Goal: Information Seeking & Learning: Learn about a topic

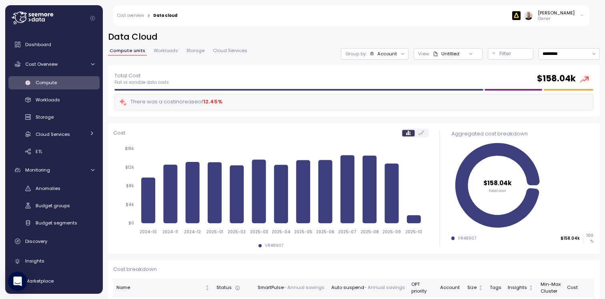
scroll to position [432, 0]
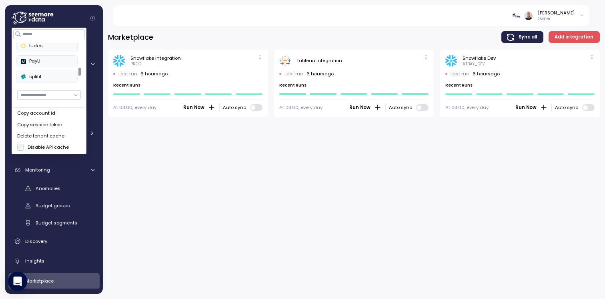
scroll to position [125, 0]
click at [38, 50] on button "ludeo" at bounding box center [47, 46] width 61 height 12
click at [46, 62] on div "enable" at bounding box center [47, 60] width 52 height 7
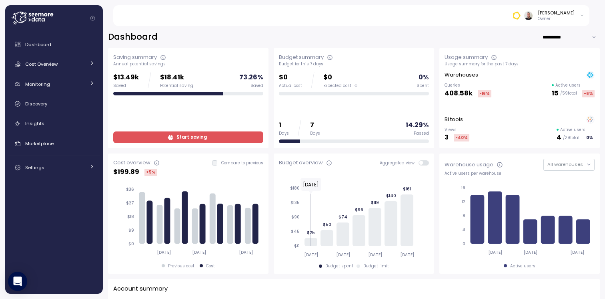
click at [92, 21] on div at bounding box center [57, 18] width 91 height 26
click at [95, 16] on icon "Collapse navigation" at bounding box center [92, 18] width 5 height 5
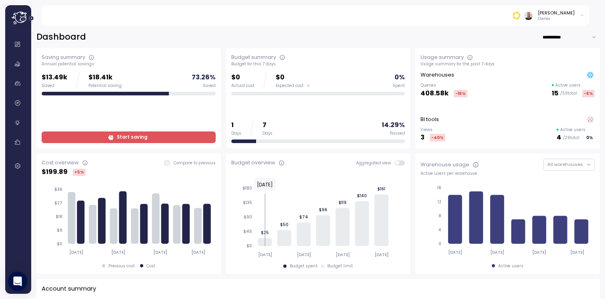
click at [33, 20] on icon "Expand navigation" at bounding box center [31, 18] width 5 height 5
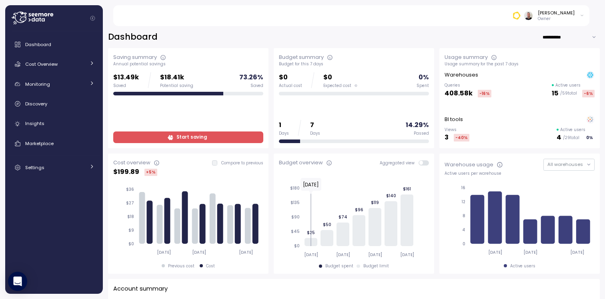
click at [95, 18] on icon "Collapse navigation" at bounding box center [92, 18] width 5 height 5
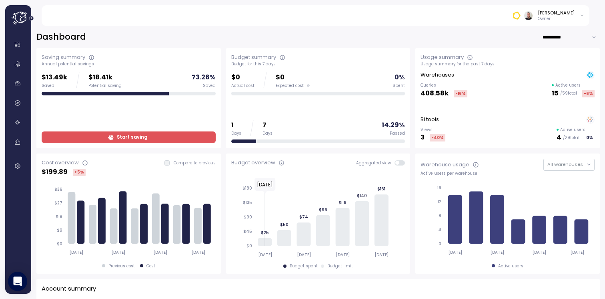
click at [31, 20] on icon "Expand navigation" at bounding box center [31, 18] width 5 height 5
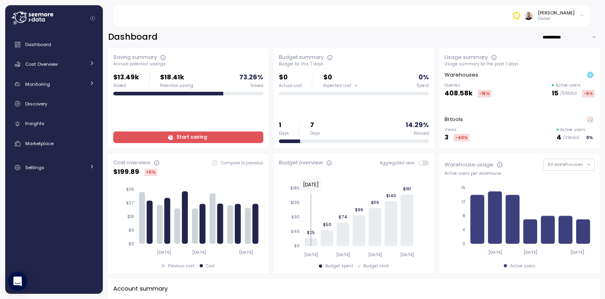
click at [28, 23] on icon at bounding box center [33, 18] width 42 height 13
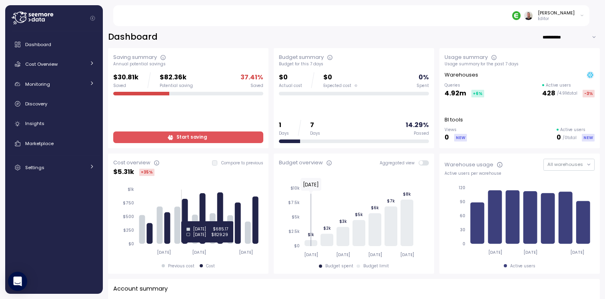
click at [185, 221] on icon at bounding box center [185, 221] width 6 height 45
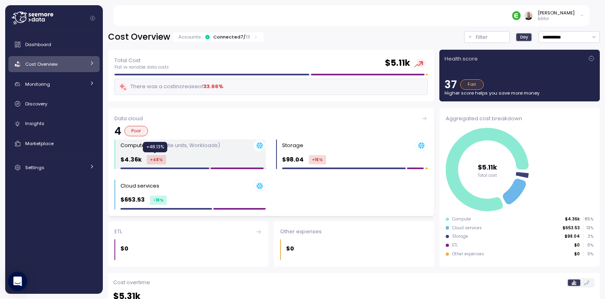
click at [159, 161] on div "+48 %" at bounding box center [156, 159] width 19 height 9
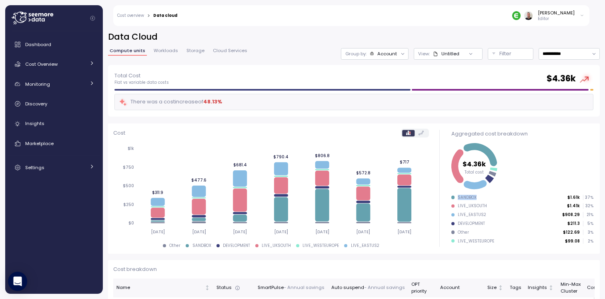
drag, startPoint x: 455, startPoint y: 198, endPoint x: 502, endPoint y: 196, distance: 47.3
click at [502, 196] on div "SANDBOX $1.61k 37 %" at bounding box center [523, 198] width 142 height 6
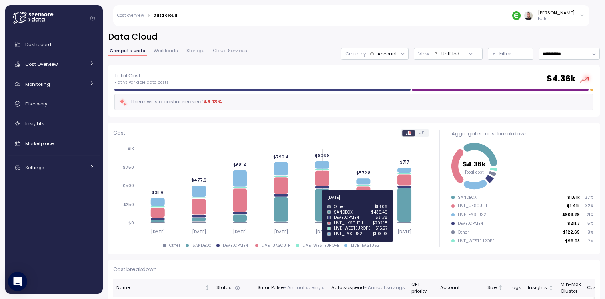
click at [320, 201] on icon at bounding box center [322, 205] width 14 height 32
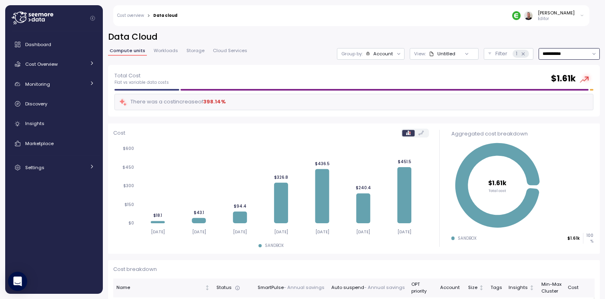
click at [555, 50] on input "**********" at bounding box center [569, 54] width 61 height 12
click at [570, 99] on div "Last 14 days" at bounding box center [560, 101] width 28 height 6
type input "**********"
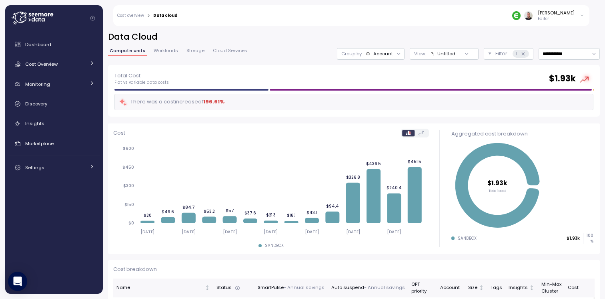
click at [376, 57] on div "Account" at bounding box center [384, 53] width 20 height 6
click at [381, 111] on div "Tags" at bounding box center [365, 112] width 55 height 10
click at [388, 111] on icon at bounding box center [390, 111] width 5 height 5
click at [381, 102] on div "Compute unit" at bounding box center [365, 98] width 55 height 10
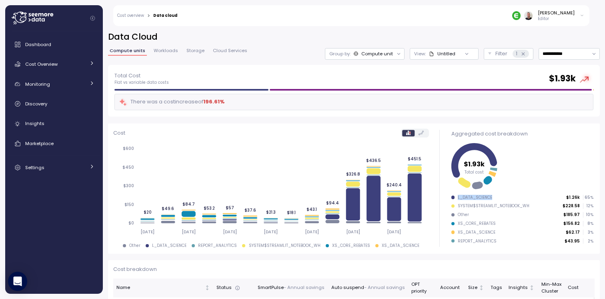
drag, startPoint x: 454, startPoint y: 198, endPoint x: 492, endPoint y: 195, distance: 38.1
click at [492, 195] on div "L_DATA_SCIENCE $1.26k 65 %" at bounding box center [523, 198] width 142 height 6
click at [471, 199] on div "L_DATA_SCIENCE" at bounding box center [475, 198] width 34 height 6
click at [461, 198] on div "L_DATA_SCIENCE" at bounding box center [475, 198] width 34 height 6
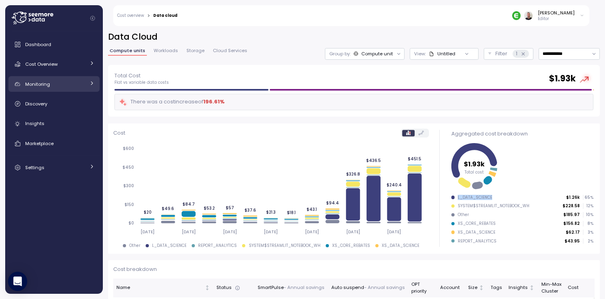
click at [95, 82] on link "Monitoring" at bounding box center [53, 84] width 91 height 16
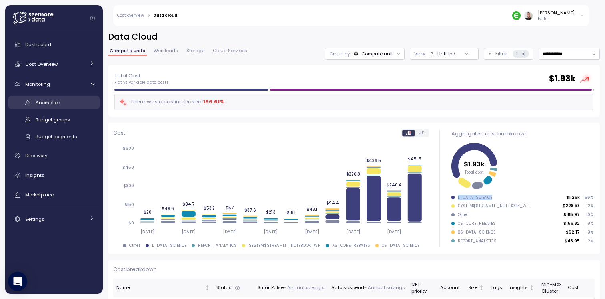
click at [58, 109] on link "Anomalies" at bounding box center [53, 102] width 91 height 13
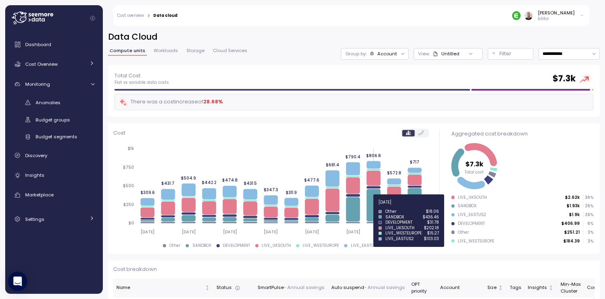
click at [372, 206] on icon at bounding box center [374, 205] width 14 height 32
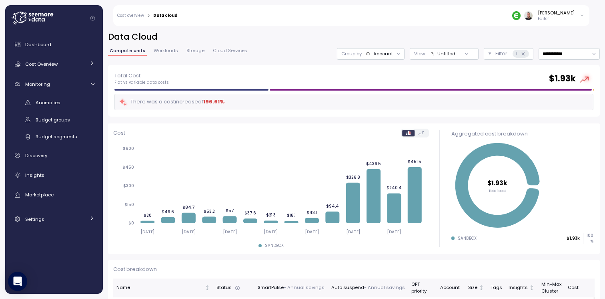
click at [394, 50] on div at bounding box center [399, 53] width 11 height 11
click at [394, 53] on div at bounding box center [399, 53] width 11 height 11
click at [396, 54] on icon at bounding box center [398, 53] width 5 height 5
click at [376, 96] on p "Compute unit" at bounding box center [371, 98] width 32 height 6
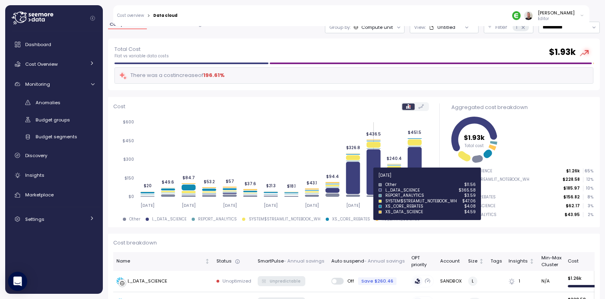
scroll to position [48, 0]
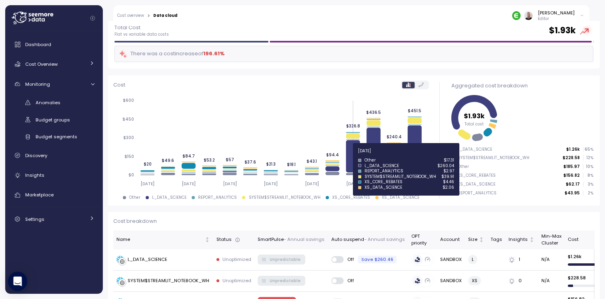
click at [357, 155] on icon at bounding box center [353, 156] width 14 height 32
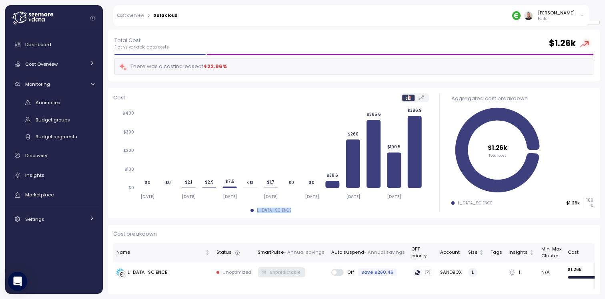
drag, startPoint x: 253, startPoint y: 211, endPoint x: 292, endPoint y: 212, distance: 38.4
click at [292, 212] on div "L_DATA_SCIENCE" at bounding box center [271, 210] width 316 height 6
copy div "L_DATA_SCIENCE"
click at [57, 105] on span "Anomalies" at bounding box center [48, 102] width 25 height 6
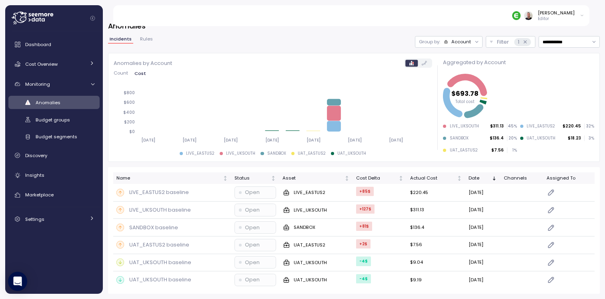
scroll to position [9, 0]
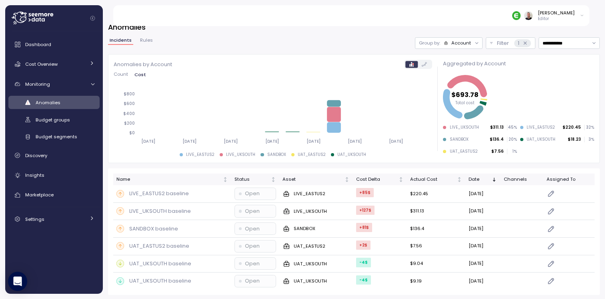
click at [457, 42] on div "Account" at bounding box center [462, 43] width 20 height 6
click at [451, 74] on p "Compute unit" at bounding box center [451, 73] width 32 height 6
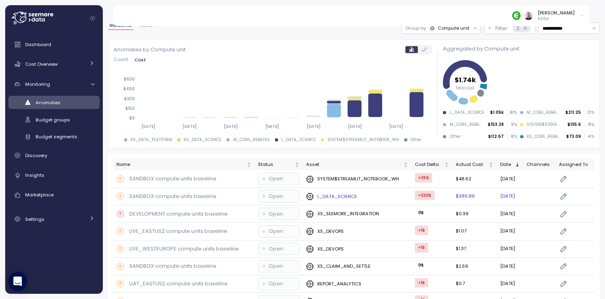
scroll to position [48, 0]
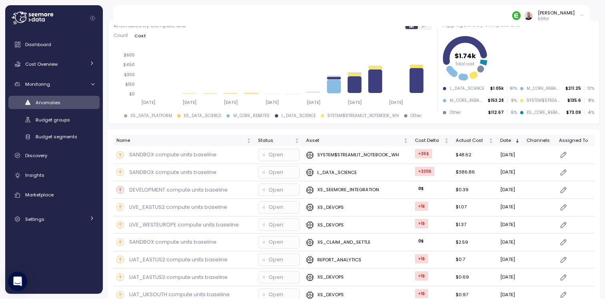
click at [470, 89] on div "L_DATA_SCIENCE" at bounding box center [467, 89] width 34 height 6
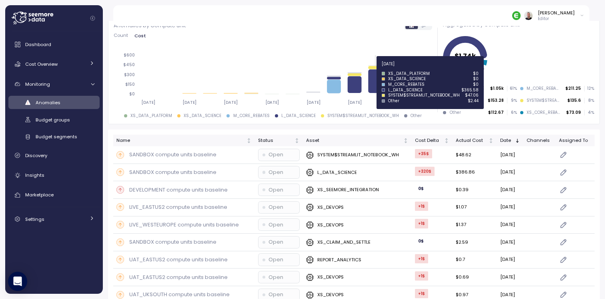
click at [378, 83] on icon at bounding box center [377, 81] width 14 height 24
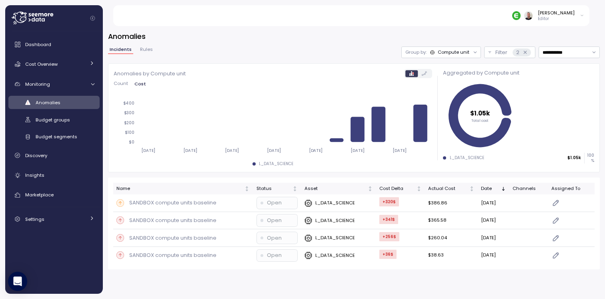
click at [41, 105] on span "Anomalies" at bounding box center [48, 102] width 25 height 6
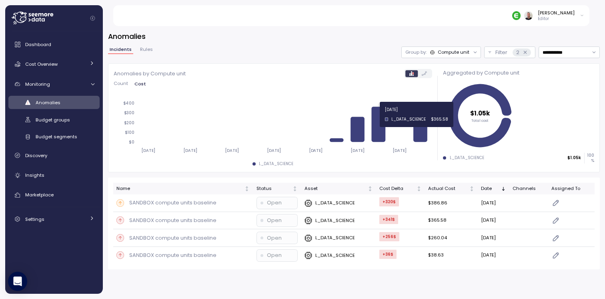
click at [375, 129] on icon at bounding box center [380, 124] width 14 height 35
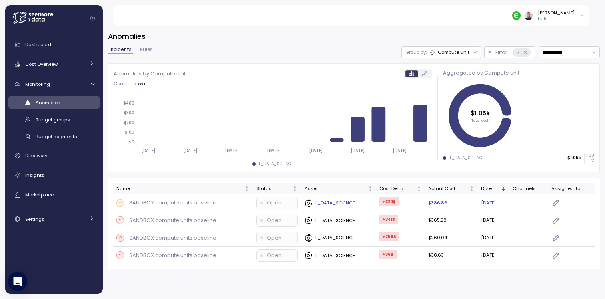
click at [348, 204] on p "L_DATA_SCIENCE" at bounding box center [336, 202] width 40 height 6
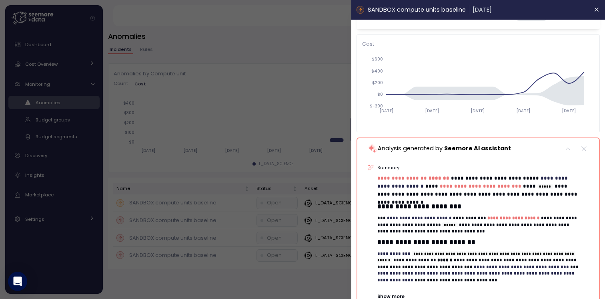
scroll to position [144, 0]
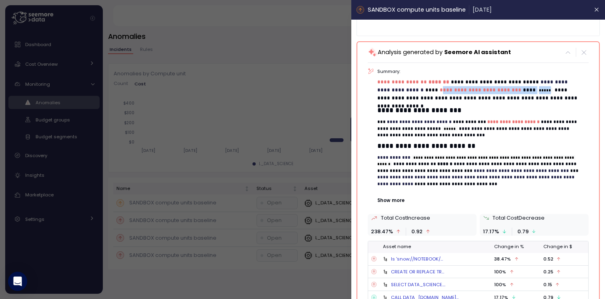
drag, startPoint x: 440, startPoint y: 92, endPoint x: 533, endPoint y: 88, distance: 93.0
click at [533, 88] on p "**********" at bounding box center [480, 90] width 205 height 24
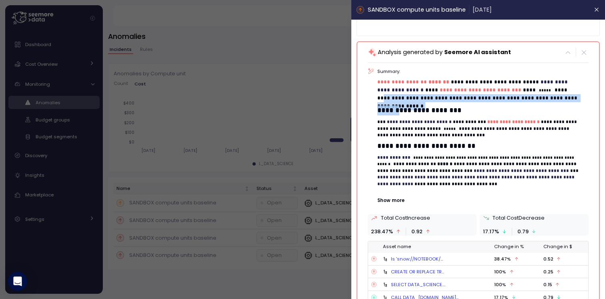
drag, startPoint x: 552, startPoint y: 90, endPoint x: 398, endPoint y: 106, distance: 155.0
click at [398, 106] on div "**********" at bounding box center [483, 135] width 211 height 135
click at [420, 100] on p "**********" at bounding box center [480, 90] width 205 height 24
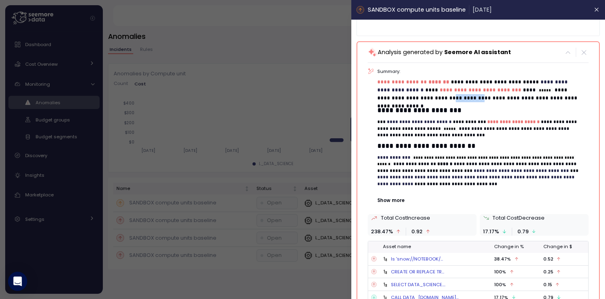
drag, startPoint x: 420, startPoint y: 98, endPoint x: 445, endPoint y: 99, distance: 24.8
click at [445, 99] on p "**********" at bounding box center [480, 90] width 205 height 24
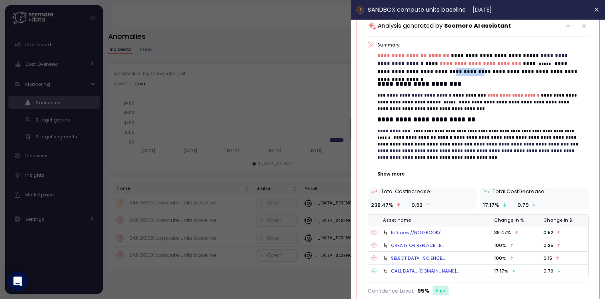
scroll to position [172, 0]
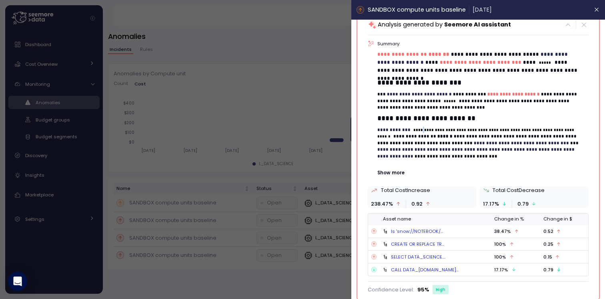
click at [383, 137] on code "**********" at bounding box center [477, 132] width 198 height 11
click at [502, 141] on p "**********" at bounding box center [480, 147] width 205 height 40
click at [420, 71] on p "**********" at bounding box center [480, 62] width 205 height 24
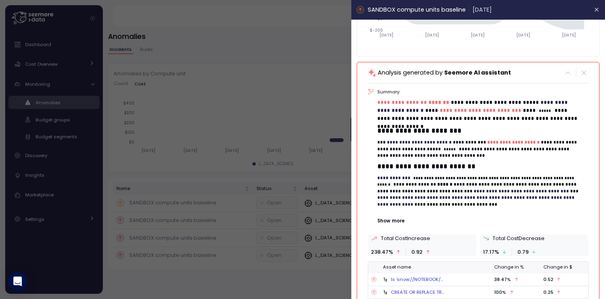
click at [296, 86] on div at bounding box center [302, 149] width 605 height 299
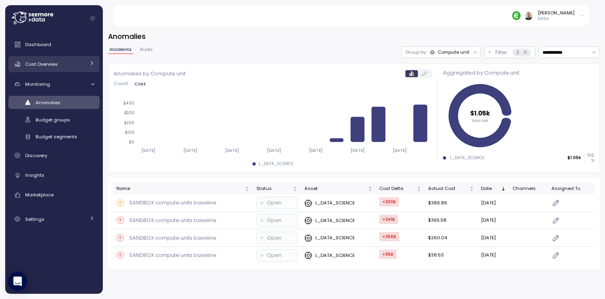
click at [95, 64] on link "Cost Overview" at bounding box center [53, 64] width 91 height 16
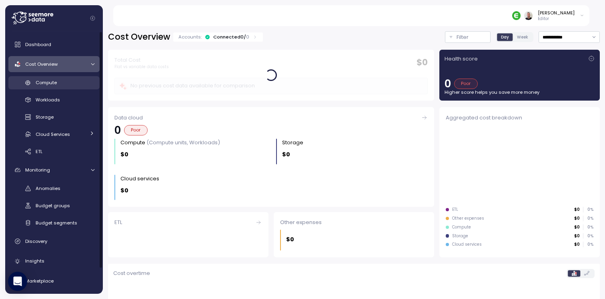
click at [60, 87] on link "Compute" at bounding box center [53, 82] width 91 height 13
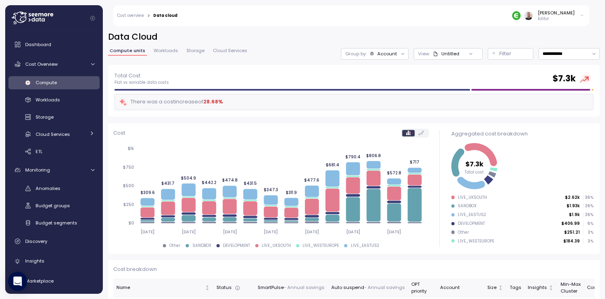
drag, startPoint x: 198, startPoint y: 154, endPoint x: 197, endPoint y: 147, distance: 6.9
click at [383, 54] on div "Account" at bounding box center [388, 53] width 20 height 6
click at [312, 43] on div "**********" at bounding box center [354, 48] width 492 height 34
click at [500, 52] on p "Filter" at bounding box center [506, 54] width 12 height 8
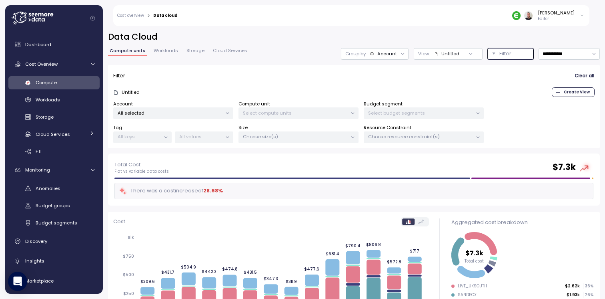
click at [294, 114] on p "Select compute units" at bounding box center [295, 113] width 105 height 6
click at [201, 113] on p "All selected" at bounding box center [170, 113] width 105 height 6
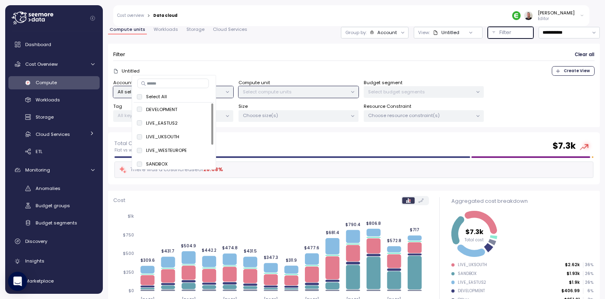
scroll to position [48, 0]
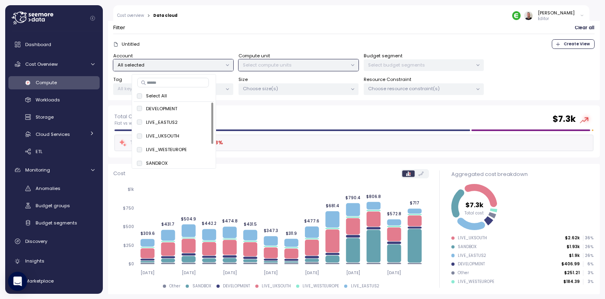
click at [223, 40] on div "Untitled Create View" at bounding box center [354, 44] width 482 height 10
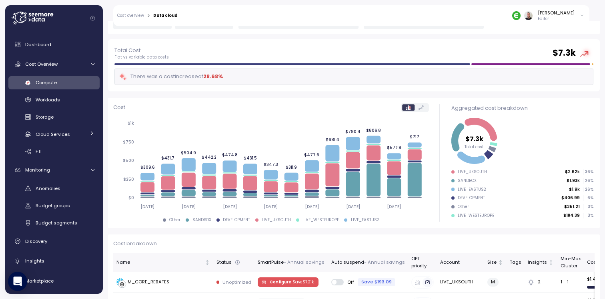
scroll to position [192, 0]
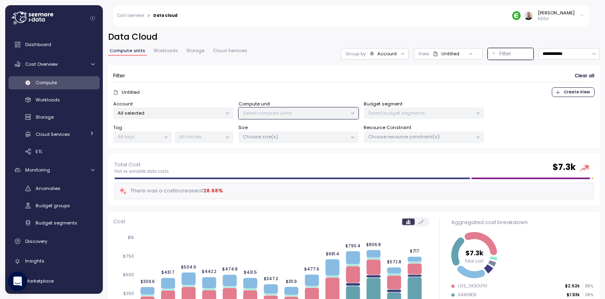
scroll to position [192, 0]
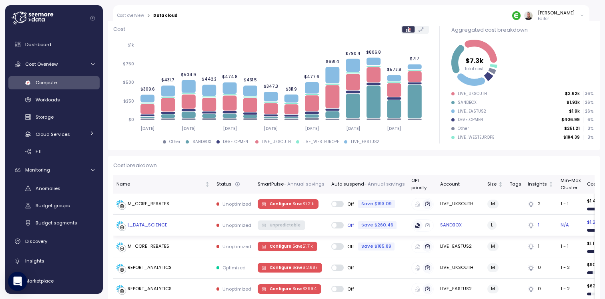
click at [201, 226] on div "L_DATA_SCIENCE" at bounding box center [164, 225] width 94 height 8
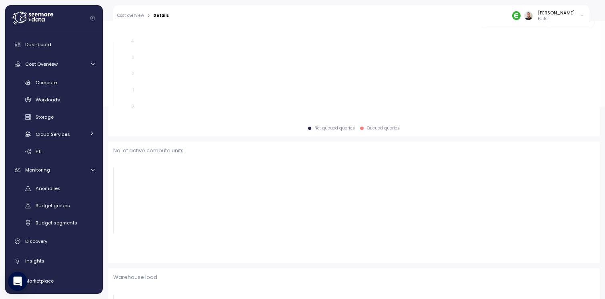
scroll to position [193, 0]
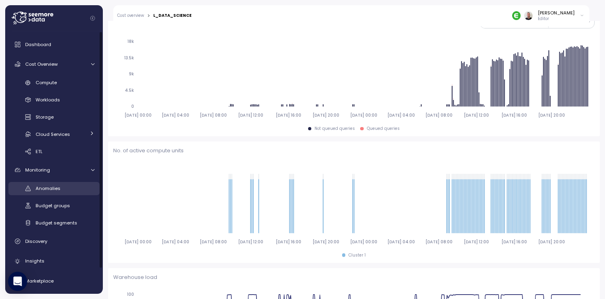
click at [56, 190] on span "Anomalies" at bounding box center [48, 188] width 25 height 6
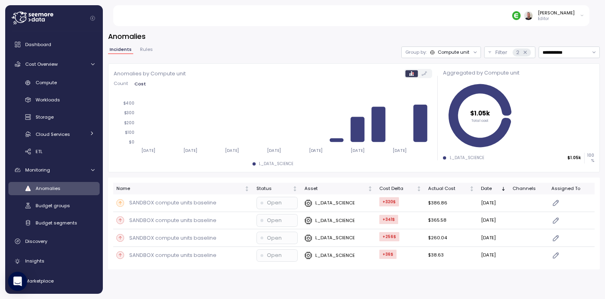
click at [461, 50] on div "Compute unit" at bounding box center [454, 52] width 32 height 6
drag, startPoint x: 343, startPoint y: 44, endPoint x: 322, endPoint y: 61, distance: 27.6
click at [343, 44] on div "**********" at bounding box center [354, 150] width 492 height 238
click at [183, 222] on p "SANDBOX compute units baseline" at bounding box center [172, 220] width 87 height 8
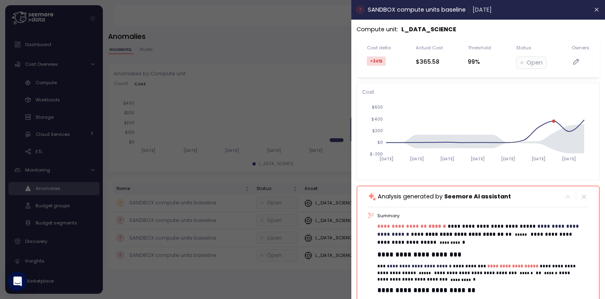
click at [252, 175] on div at bounding box center [302, 149] width 605 height 299
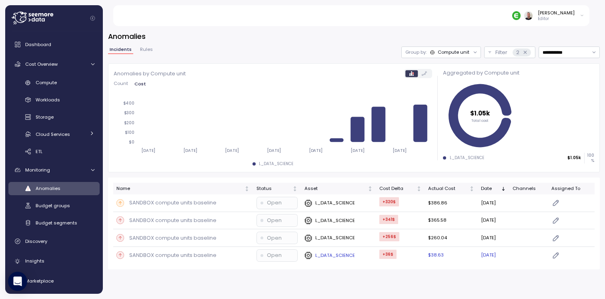
click at [194, 256] on p "SANDBOX compute units baseline" at bounding box center [172, 255] width 87 height 8
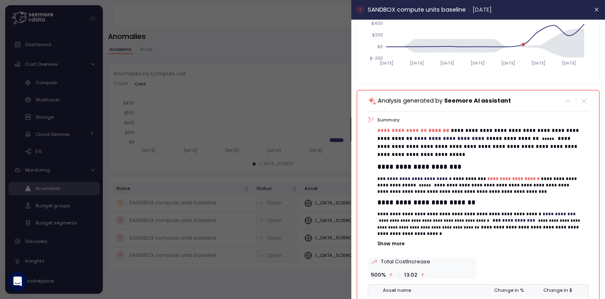
scroll to position [96, 0]
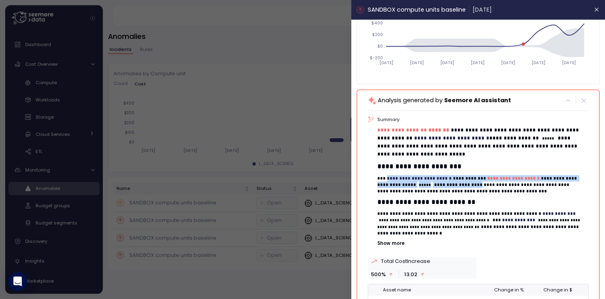
drag, startPoint x: 388, startPoint y: 177, endPoint x: 483, endPoint y: 181, distance: 95.4
click at [483, 181] on p "**********" at bounding box center [480, 185] width 205 height 20
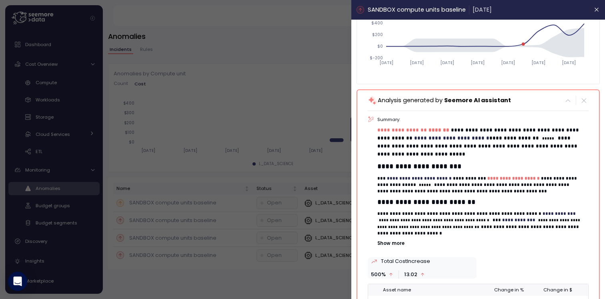
click at [492, 195] on div "**********" at bounding box center [483, 198] width 211 height 75
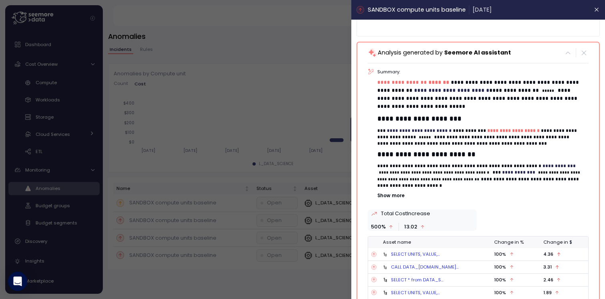
scroll to position [144, 0]
